Goal: Check status: Check status

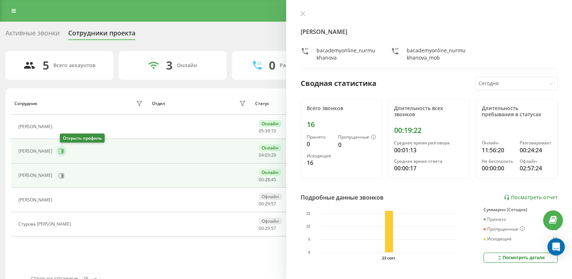
click at [64, 150] on icon at bounding box center [61, 151] width 6 height 6
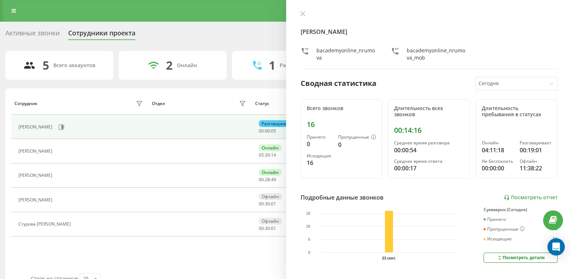
click at [106, 177] on div "[PERSON_NAME]" at bounding box center [81, 176] width 126 height 10
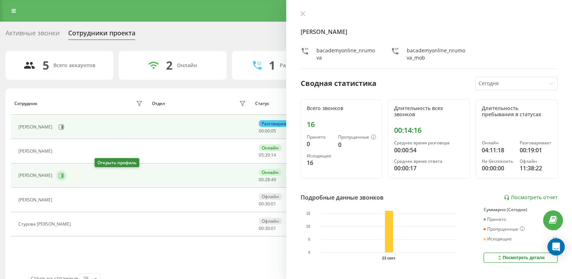
click at [63, 175] on icon at bounding box center [62, 175] width 2 height 4
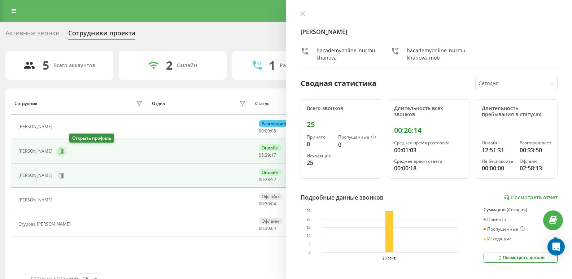
click at [64, 153] on icon at bounding box center [61, 151] width 6 height 6
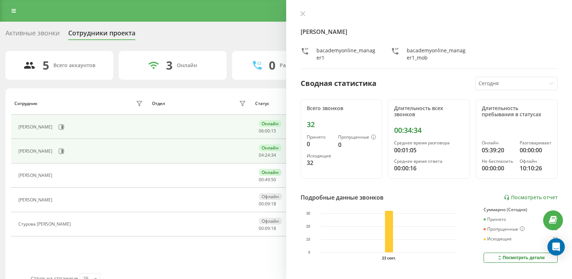
click at [70, 155] on div "[PERSON_NAME]" at bounding box center [81, 151] width 126 height 12
click at [64, 153] on icon at bounding box center [61, 151] width 6 height 6
drag, startPoint x: 67, startPoint y: 123, endPoint x: 72, endPoint y: 123, distance: 5.0
click at [72, 123] on div "[PERSON_NAME]" at bounding box center [81, 127] width 126 height 12
click at [67, 123] on button at bounding box center [61, 127] width 11 height 11
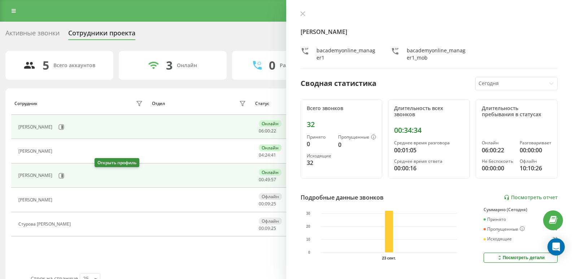
click at [67, 178] on button at bounding box center [61, 175] width 11 height 11
